Goal: Transaction & Acquisition: Purchase product/service

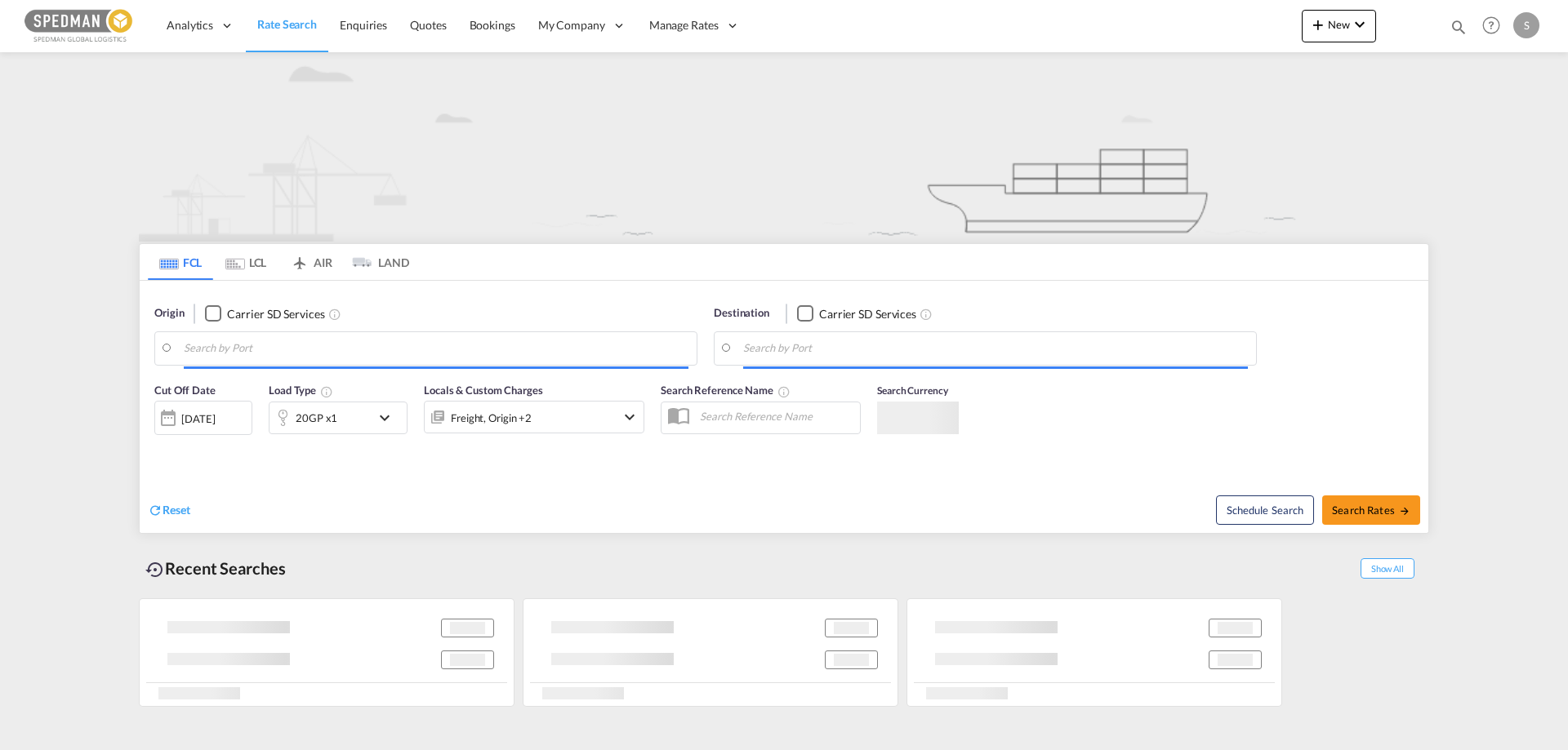
type input "[GEOGRAPHIC_DATA], [GEOGRAPHIC_DATA]"
type input "Puerto [PERSON_NAME], GTPBR"
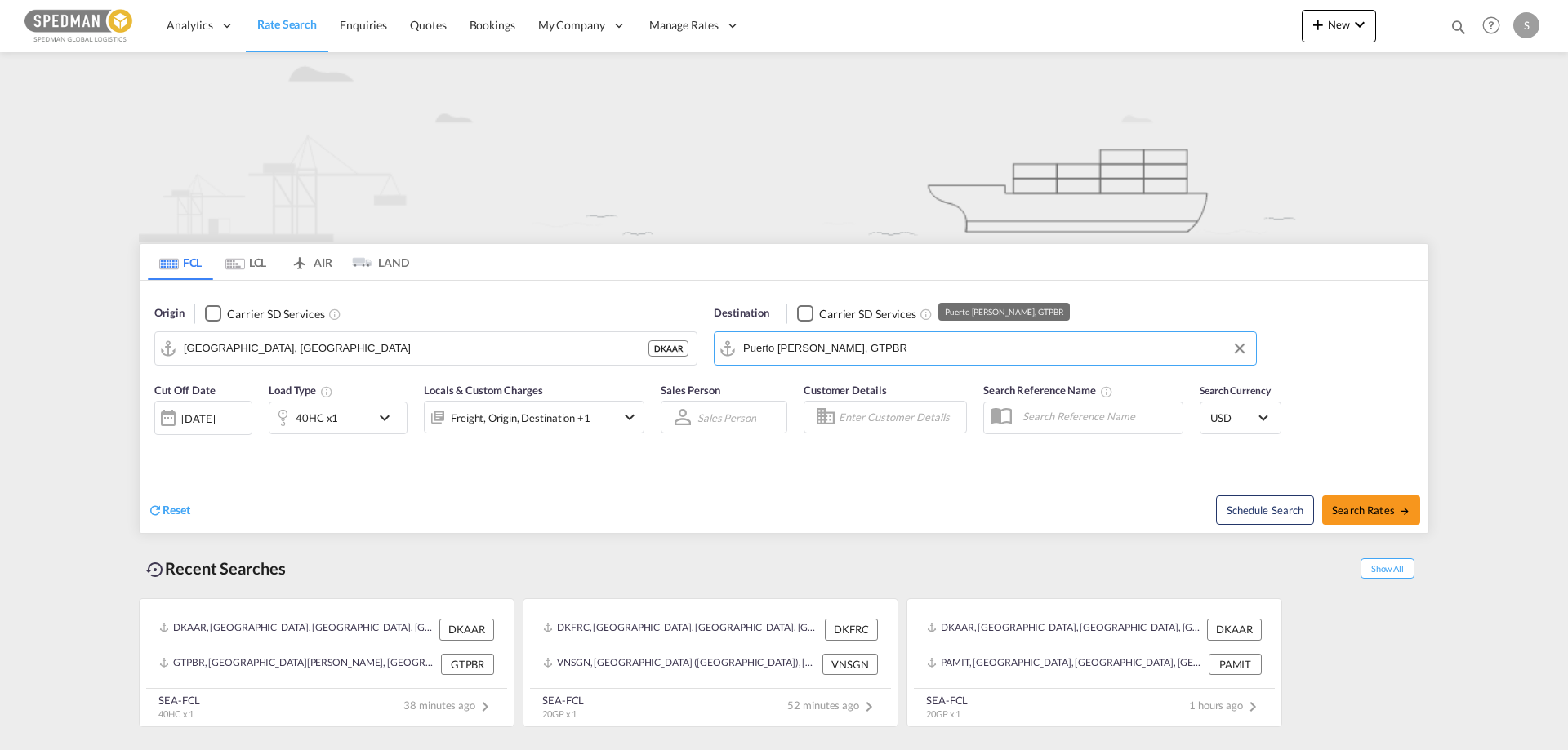
click at [820, 350] on input "Puerto [PERSON_NAME], GTPBR" at bounding box center [995, 348] width 505 height 25
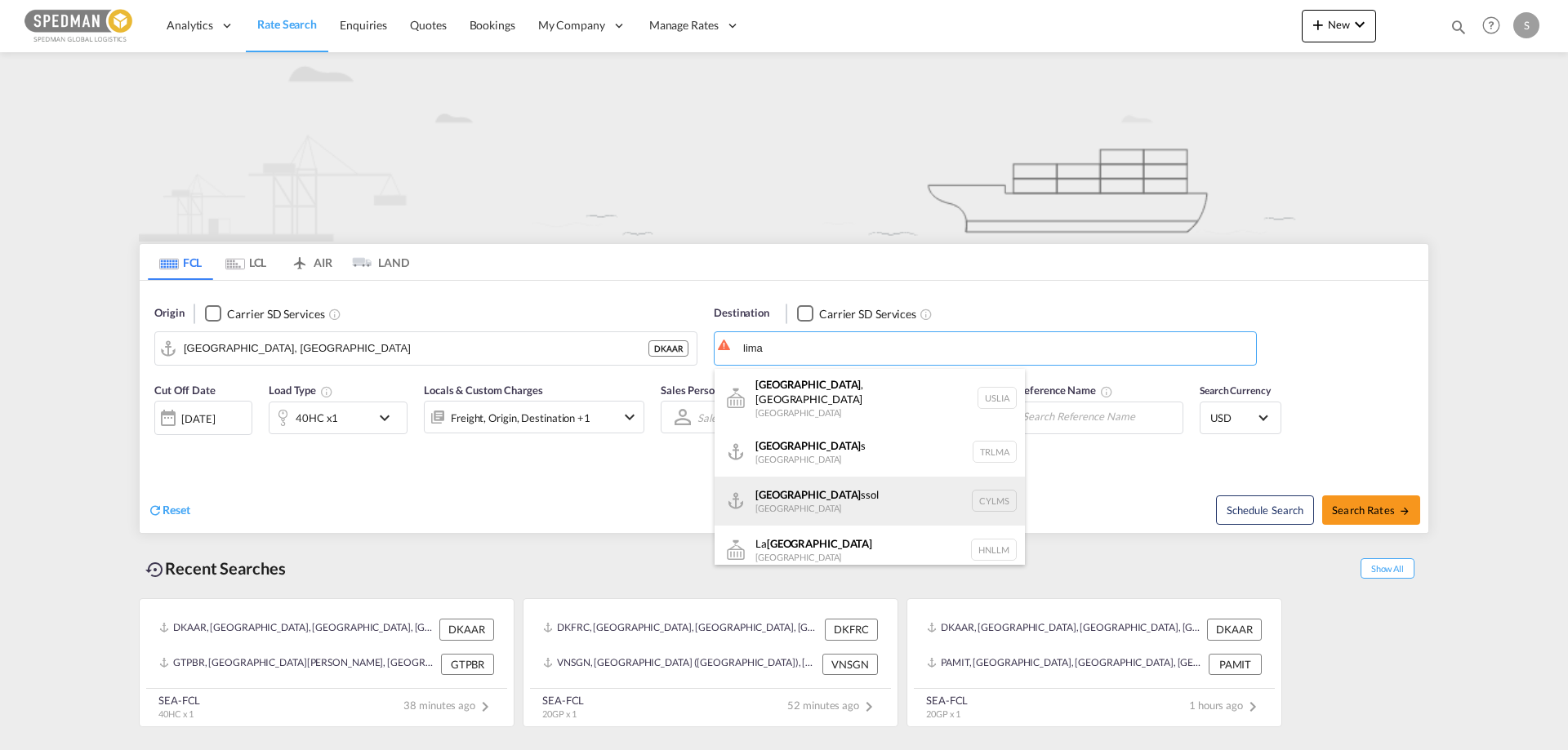
click at [782, 479] on div "Lima ssol Cyprus CYLMS" at bounding box center [869, 501] width 310 height 49
type input "Limassol, CYLMS"
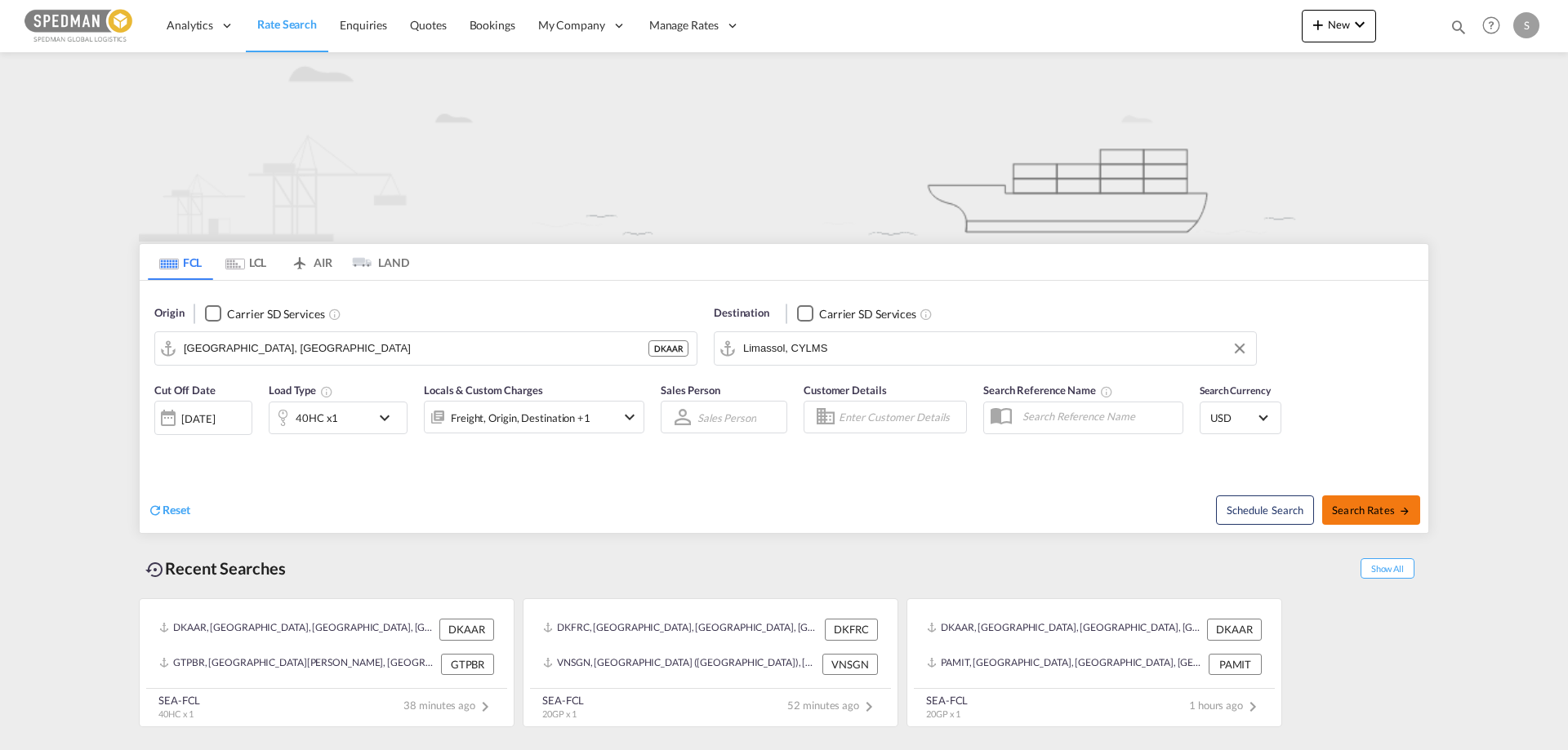
click at [1358, 502] on button "Search Rates" at bounding box center [1372, 510] width 98 height 30
type input "DKAAR to CYLMS / [DATE]"
